Goal: Information Seeking & Learning: Find specific fact

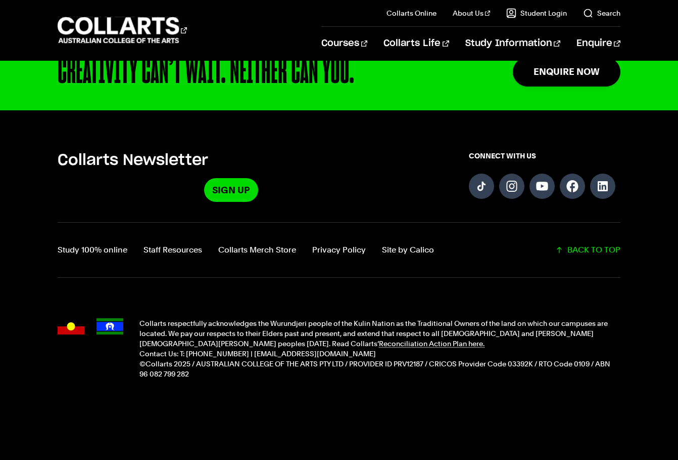
scroll to position [449, 0]
click at [341, 251] on link "Privacy Policy" at bounding box center [339, 250] width 54 height 14
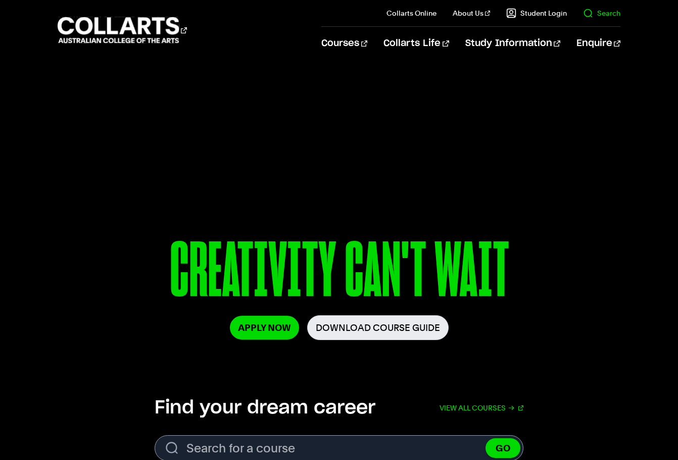
click at [605, 13] on link "Search" at bounding box center [601, 13] width 37 height 10
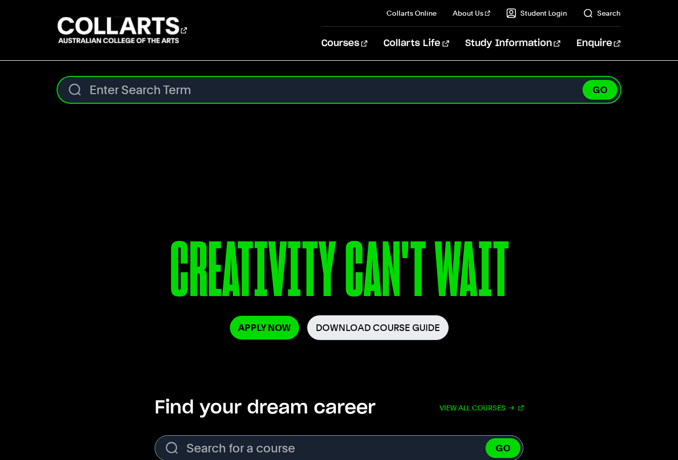
click at [569, 88] on input "Search content" at bounding box center [339, 90] width 563 height 26
type input "privacy policy"
click at [600, 89] on button "GO" at bounding box center [600, 90] width 35 height 20
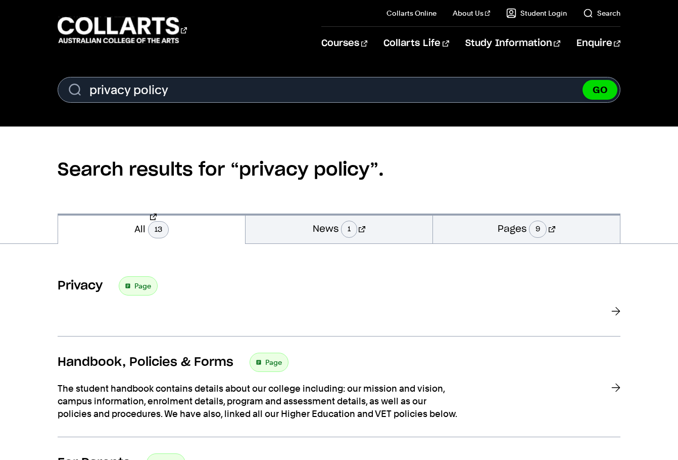
click at [509, 162] on h2 "Search results for “privacy policy”." at bounding box center [339, 169] width 563 height 87
